Goal: Task Accomplishment & Management: Manage account settings

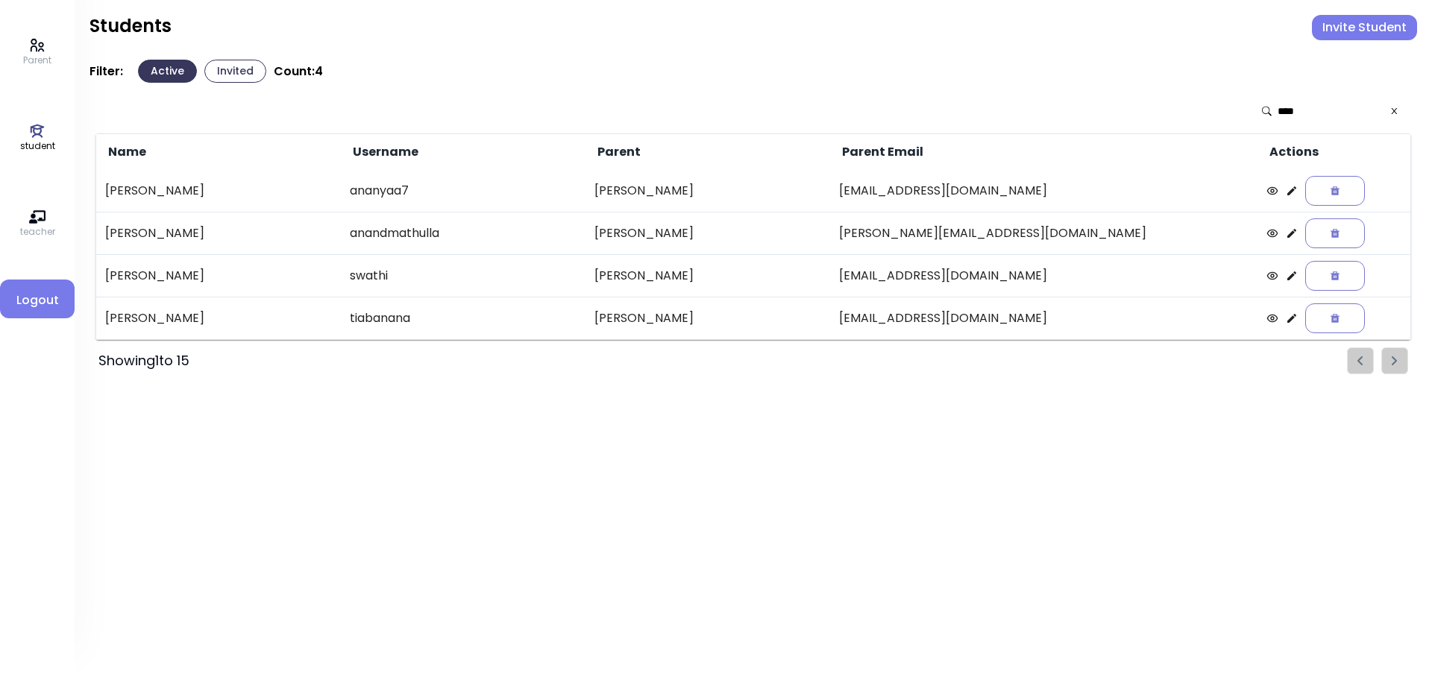
click at [1396, 114] on icon at bounding box center [1395, 111] width 6 height 6
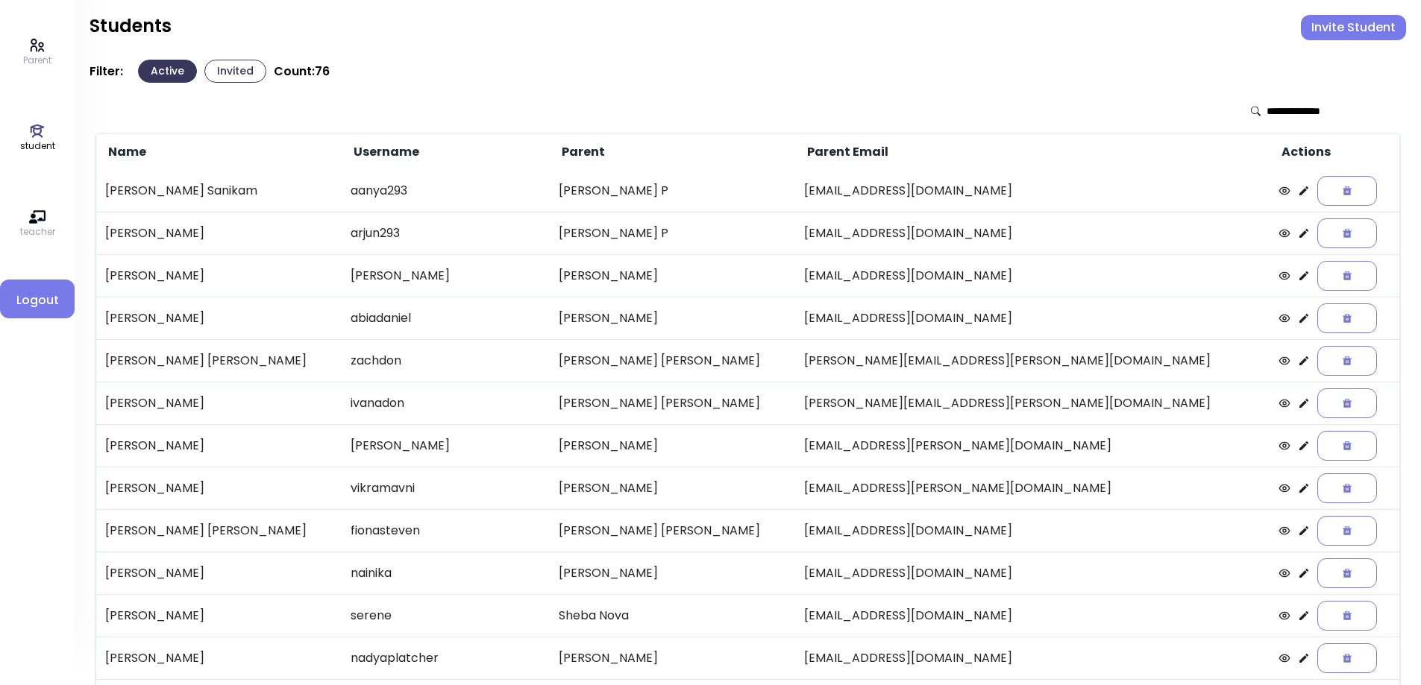
click at [40, 132] on icon at bounding box center [37, 131] width 16 height 16
click at [1299, 277] on icon at bounding box center [1303, 275] width 9 height 9
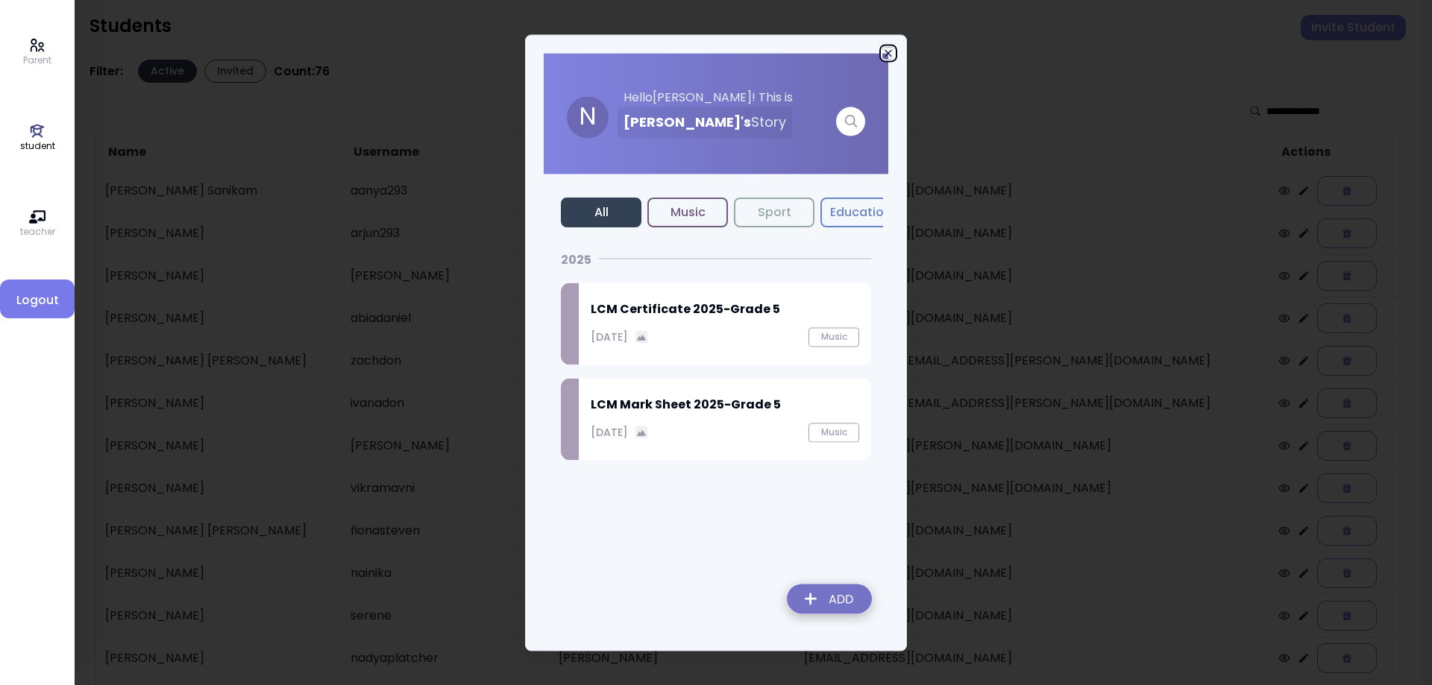
click at [889, 50] on icon "button" at bounding box center [888, 53] width 12 height 12
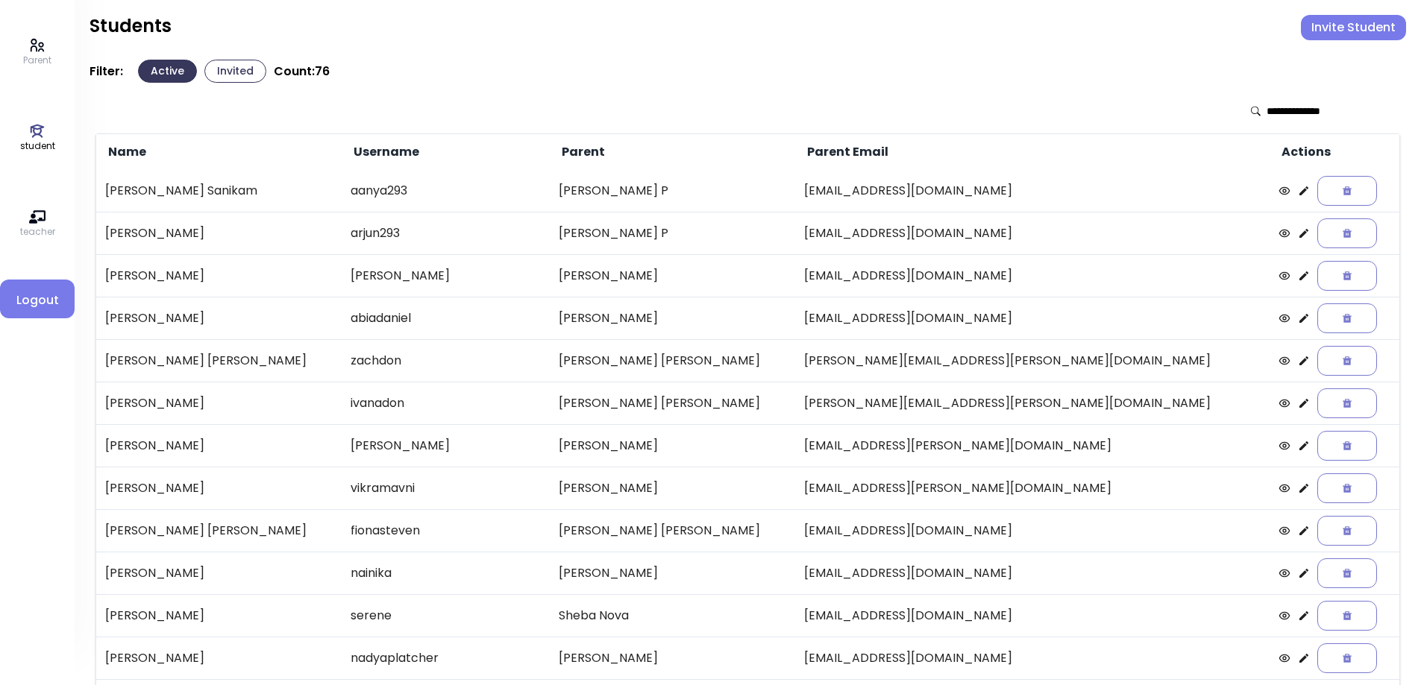
click at [1299, 236] on icon at bounding box center [1303, 233] width 9 height 9
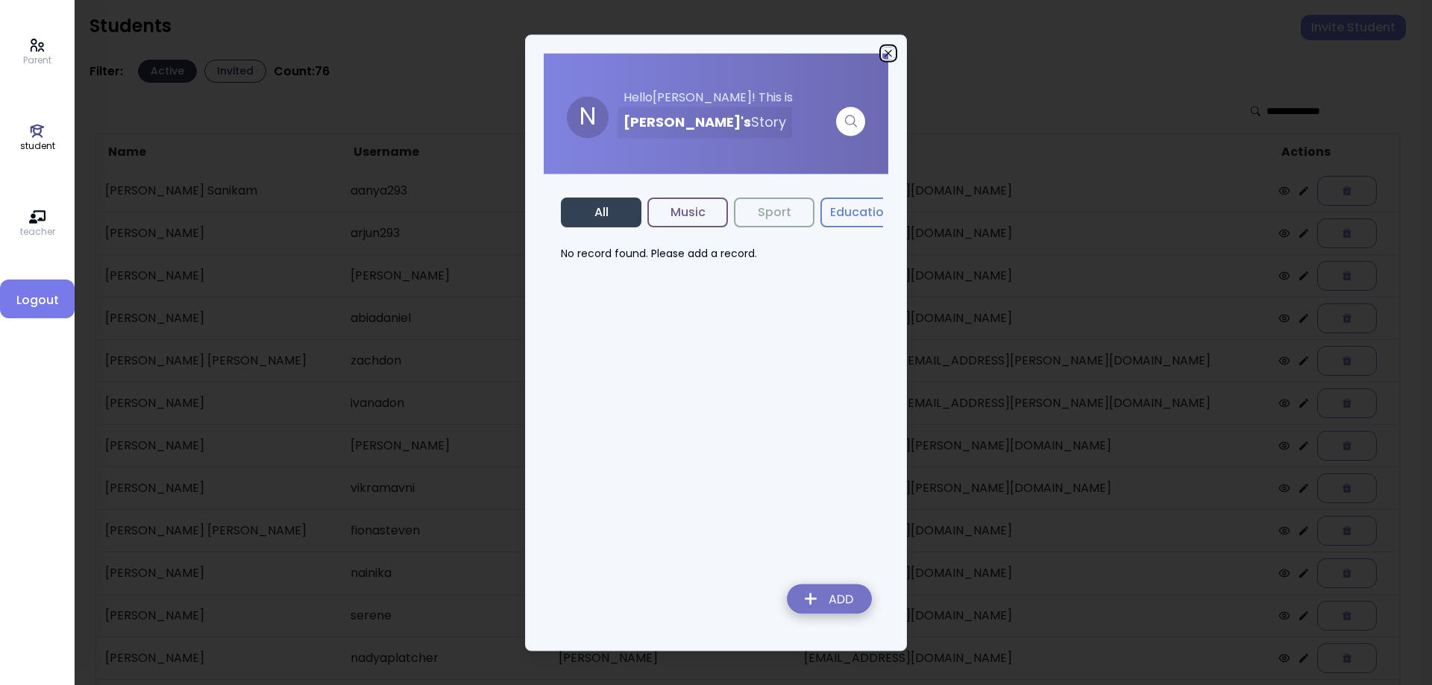
click at [885, 48] on icon "button" at bounding box center [888, 53] width 12 height 12
